Goal: Navigation & Orientation: Find specific page/section

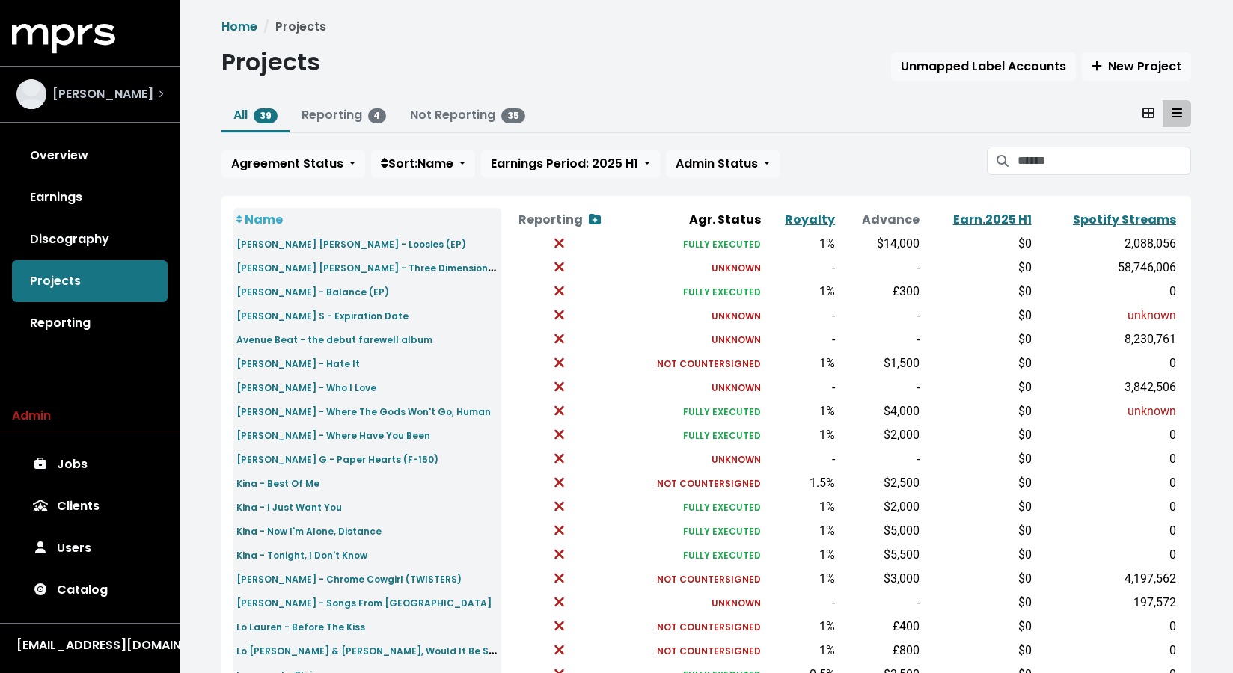
click at [82, 103] on span "[PERSON_NAME]" at bounding box center [102, 94] width 101 height 18
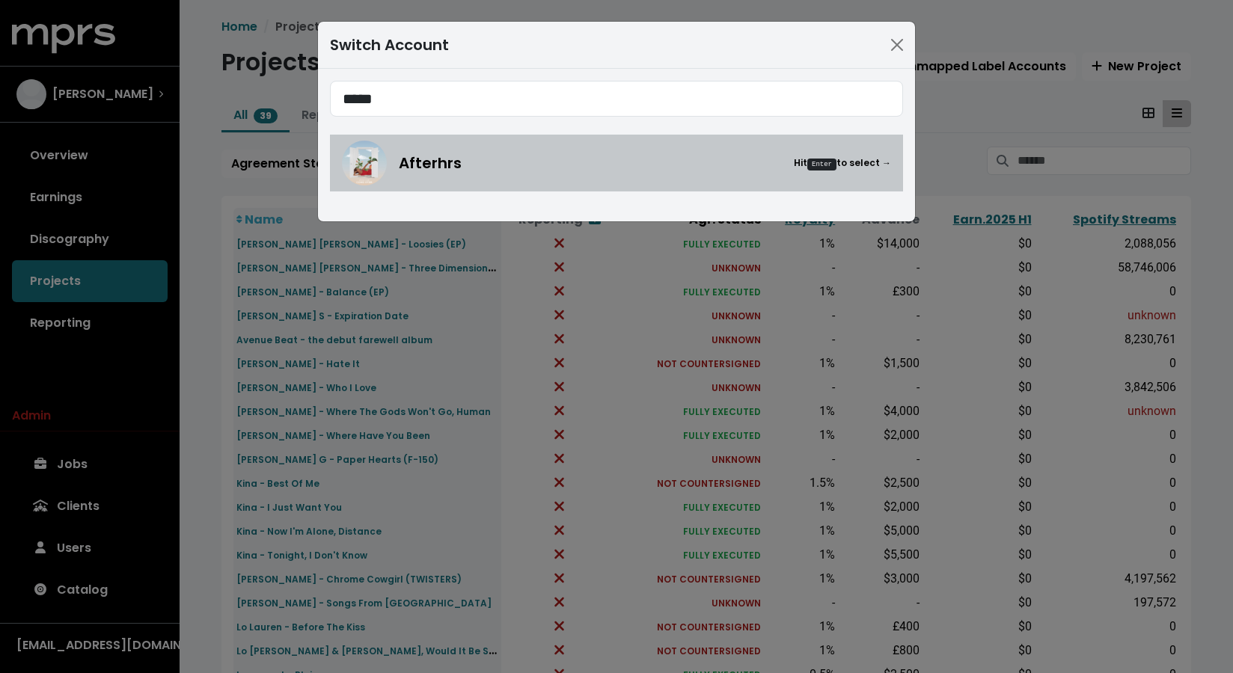
type input "*****"
click at [514, 159] on div "Afterhrs Hit Enter to select →" at bounding box center [645, 163] width 492 height 22
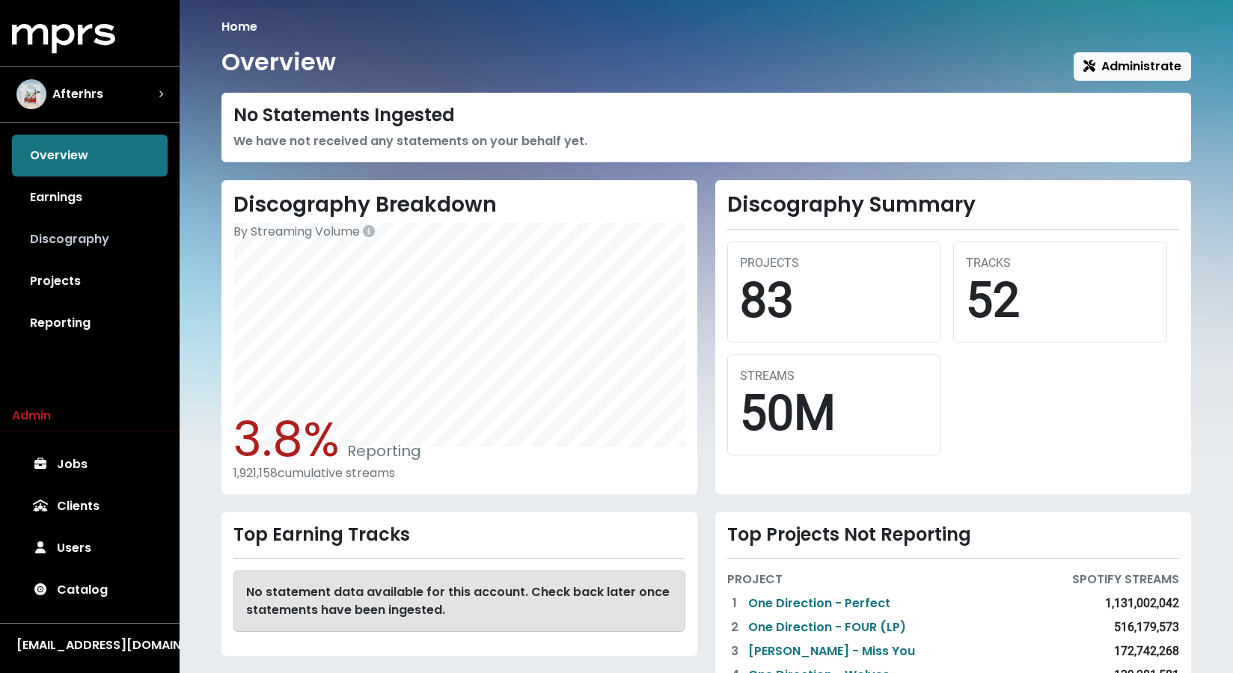
click at [70, 237] on link "Discography" at bounding box center [90, 239] width 156 height 42
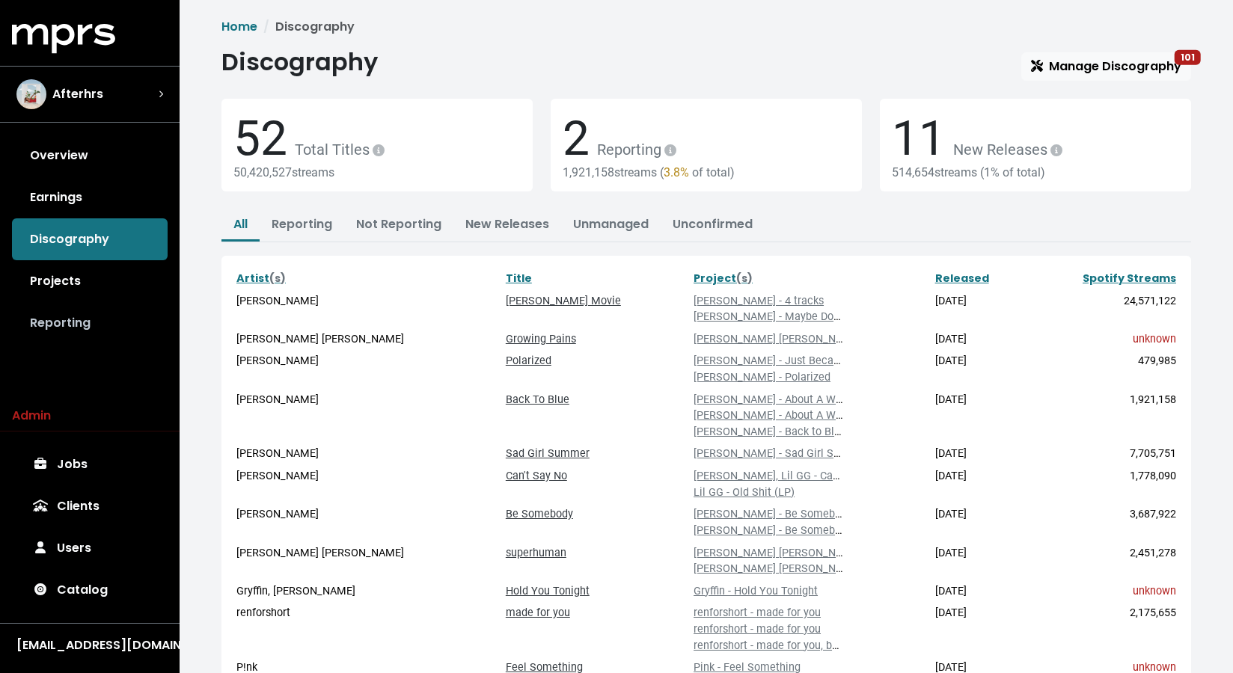
click at [47, 318] on link "Reporting" at bounding box center [90, 323] width 156 height 42
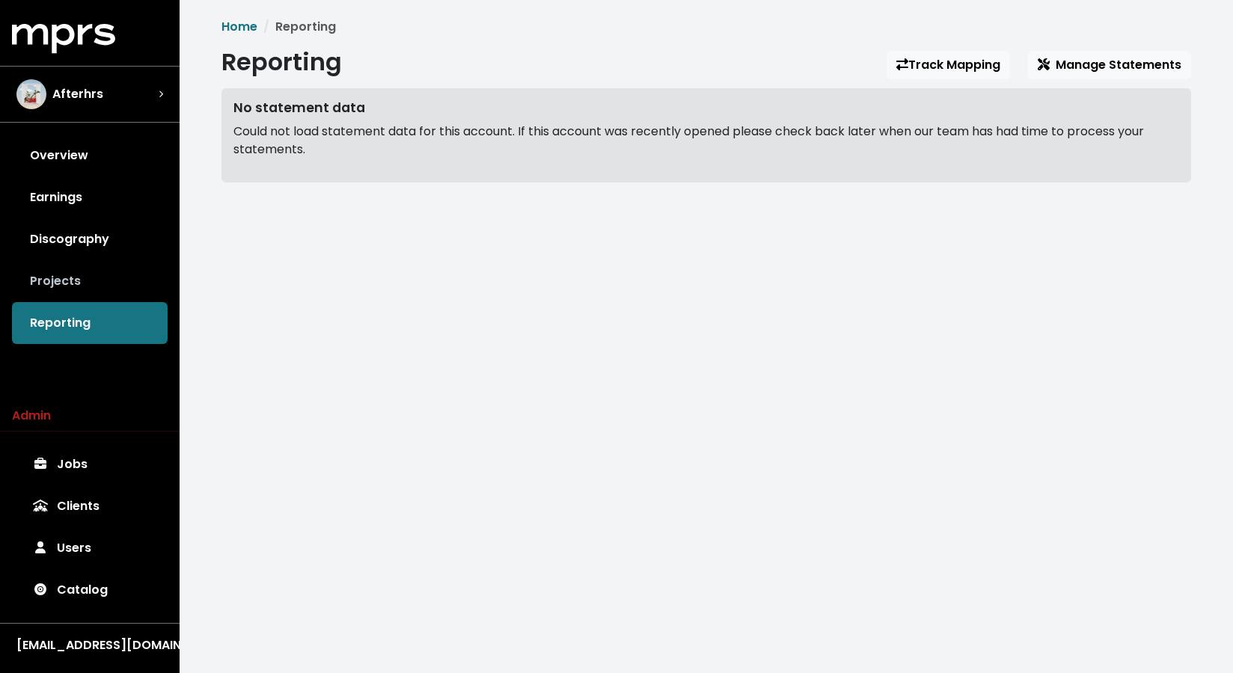
click at [74, 277] on link "Projects" at bounding box center [90, 281] width 156 height 42
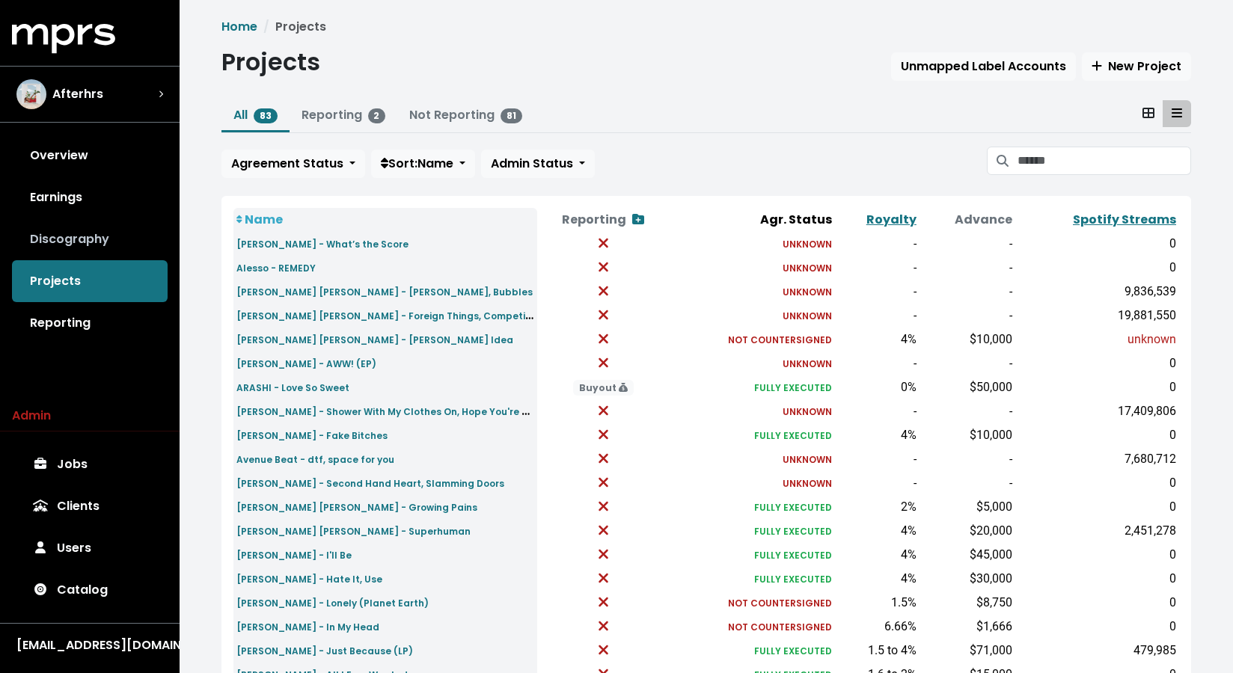
click at [44, 242] on link "Discography" at bounding box center [90, 239] width 156 height 42
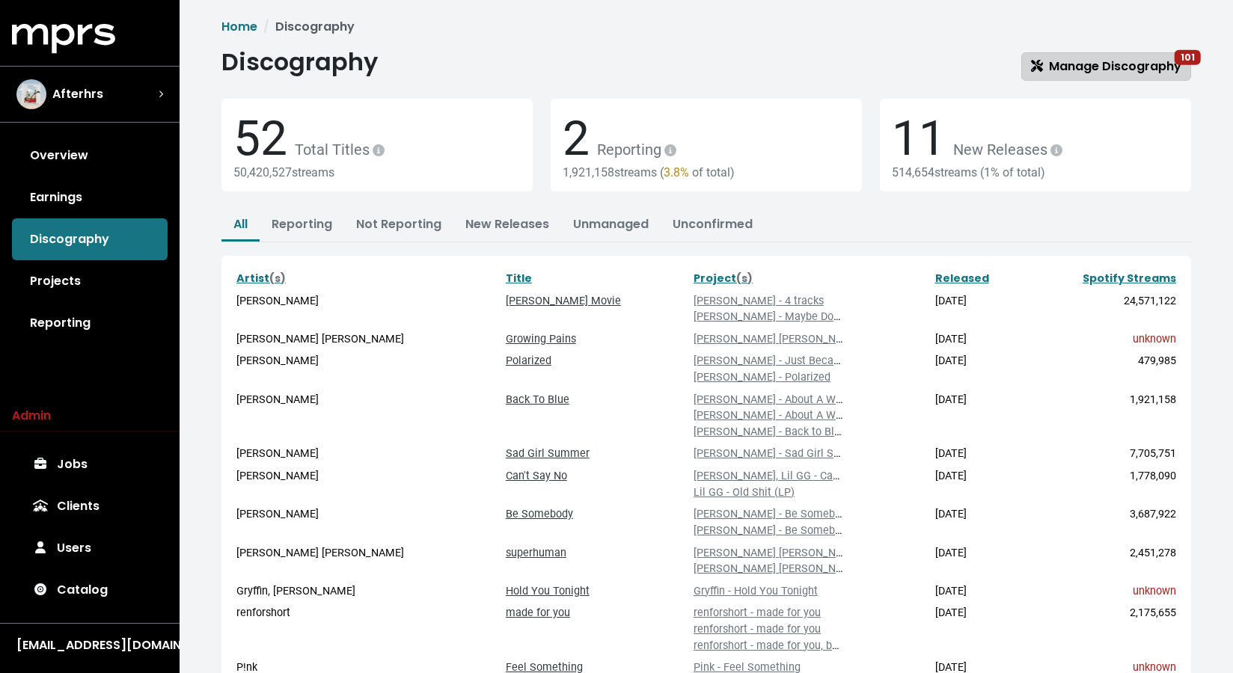
click at [1089, 69] on span "Manage Discography 101" at bounding box center [1106, 66] width 150 height 17
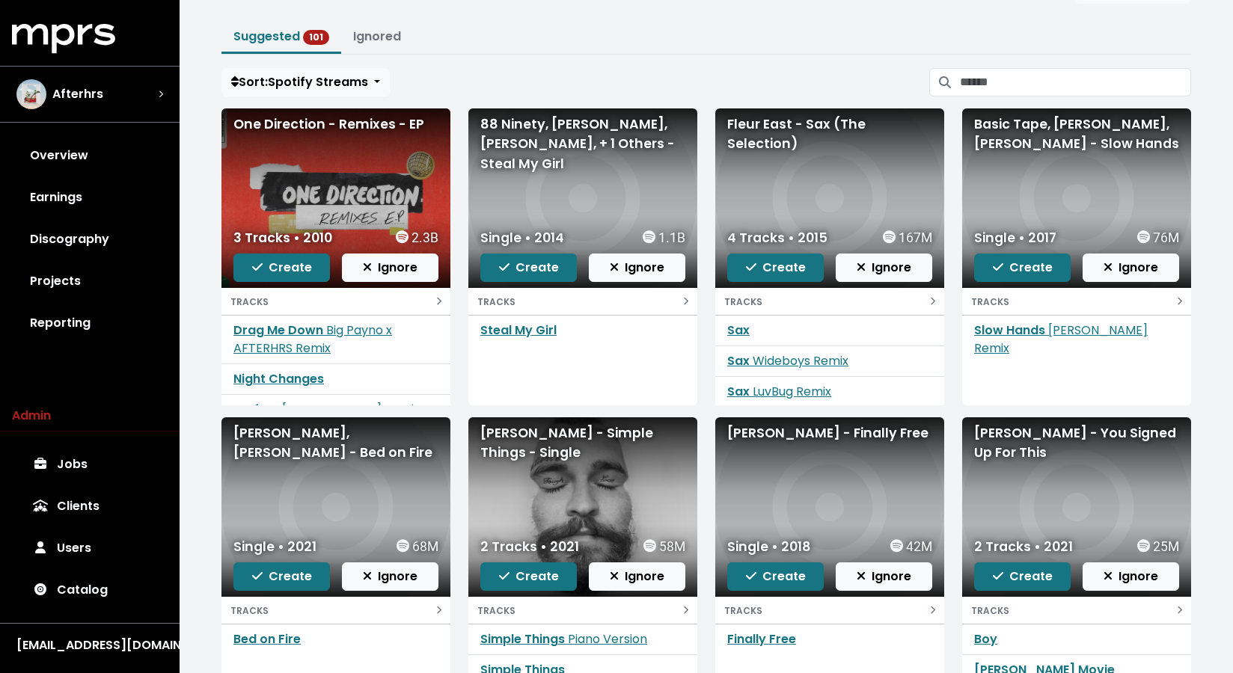
scroll to position [213, 0]
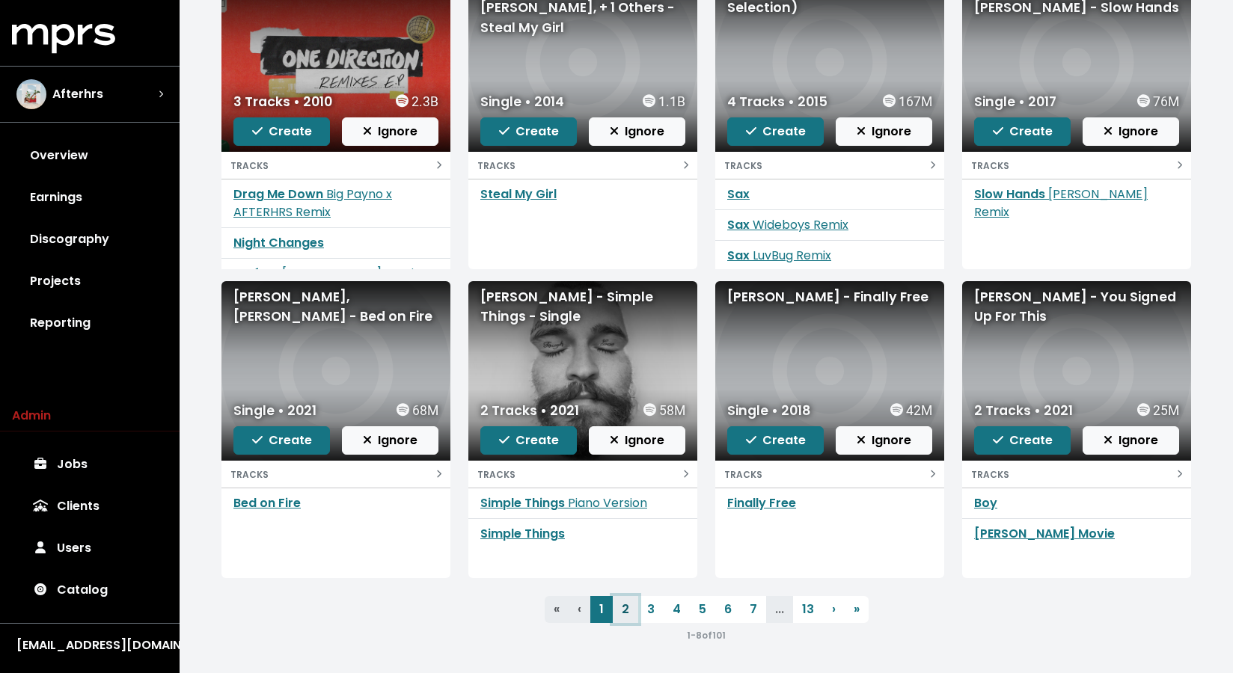
click at [629, 601] on link "2" at bounding box center [625, 609] width 25 height 27
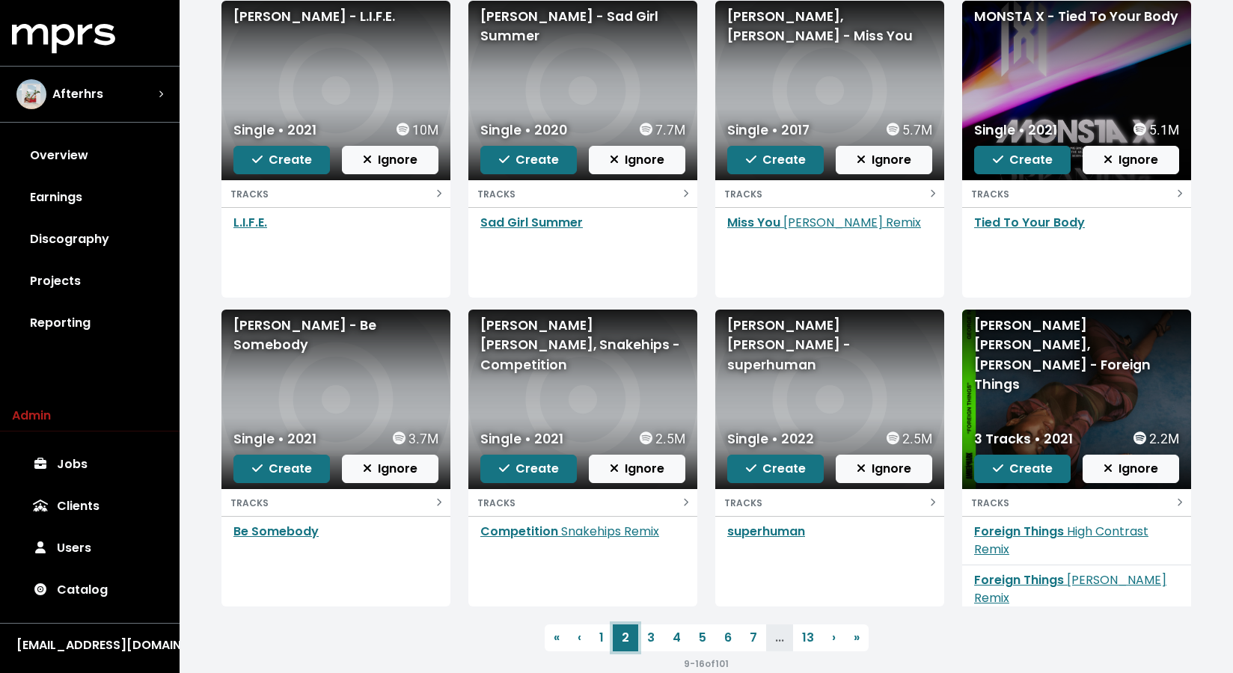
scroll to position [213, 0]
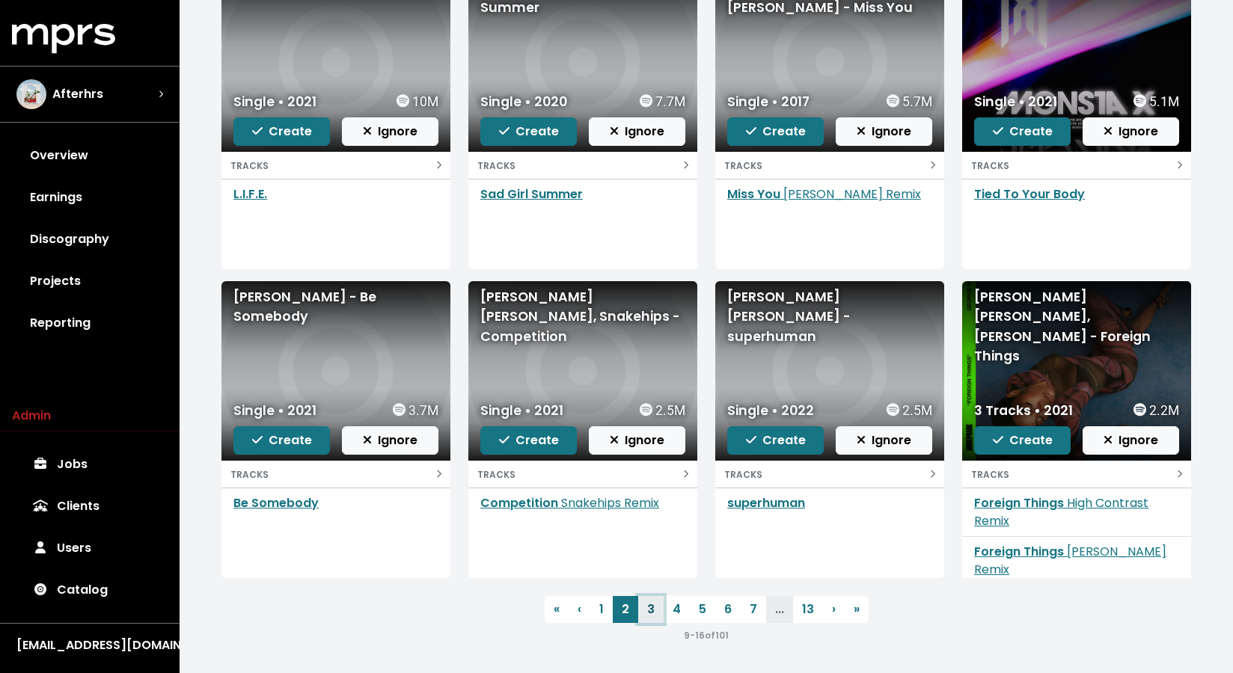
click at [655, 613] on link "3" at bounding box center [650, 609] width 25 height 27
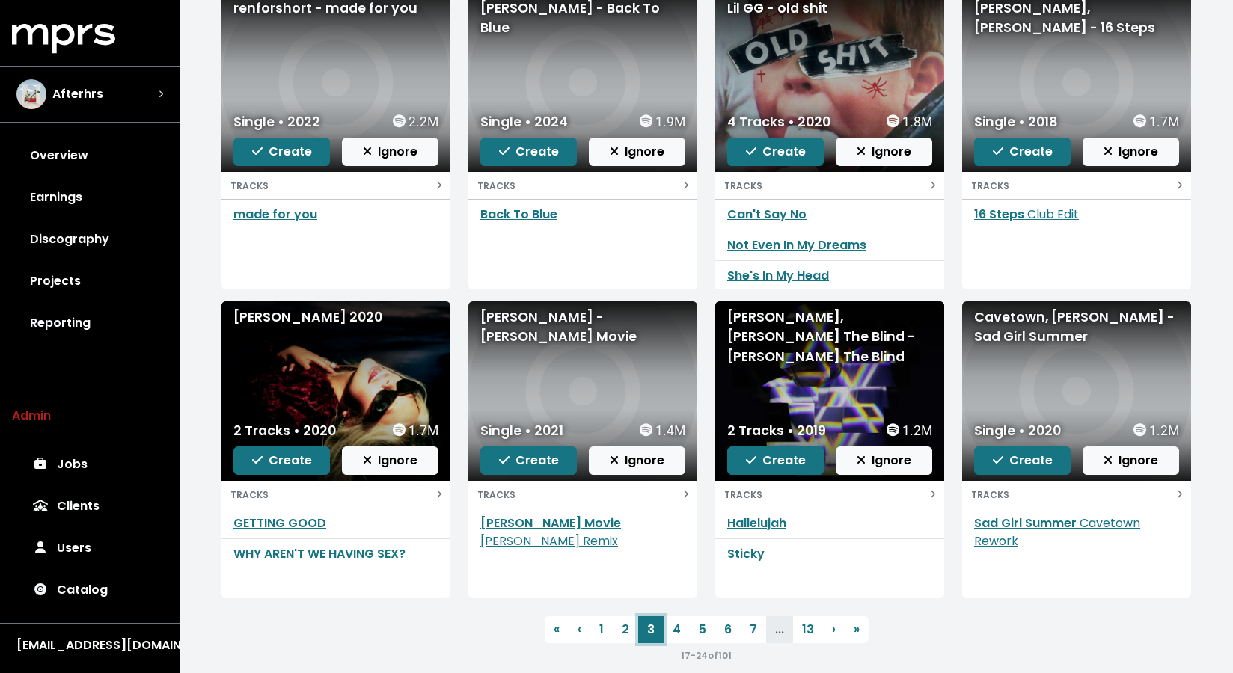
scroll to position [213, 0]
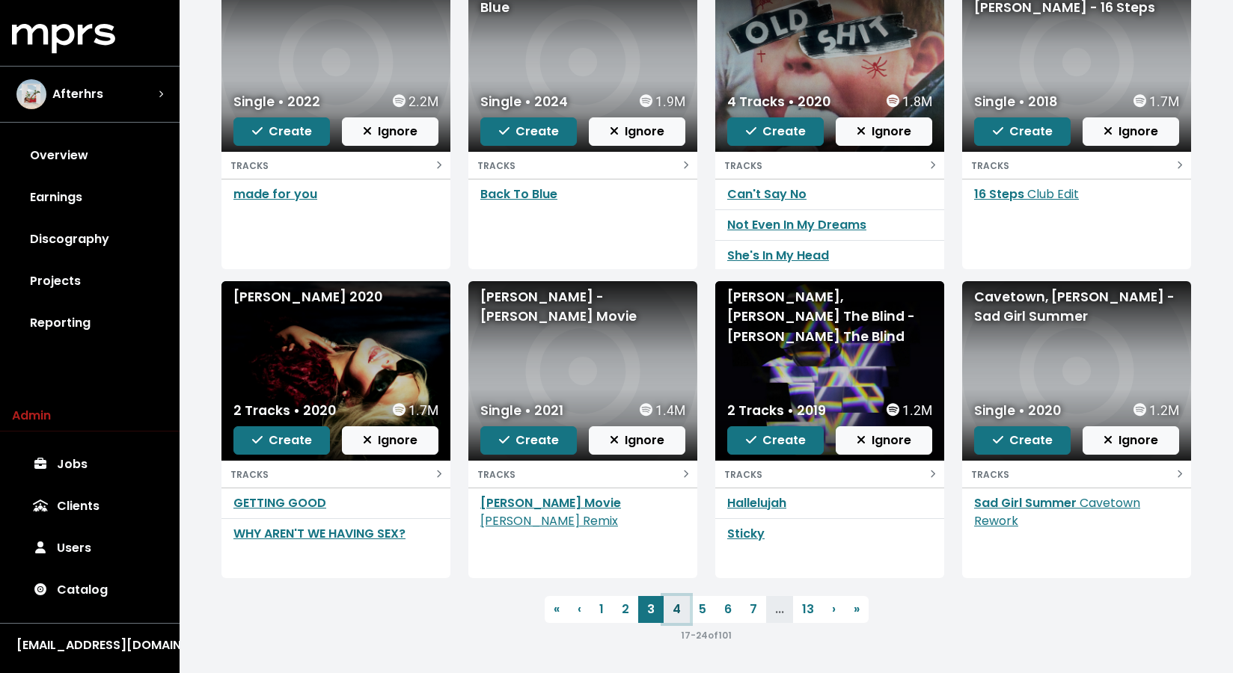
click at [680, 602] on link "4" at bounding box center [677, 609] width 26 height 27
